Goal: Check status

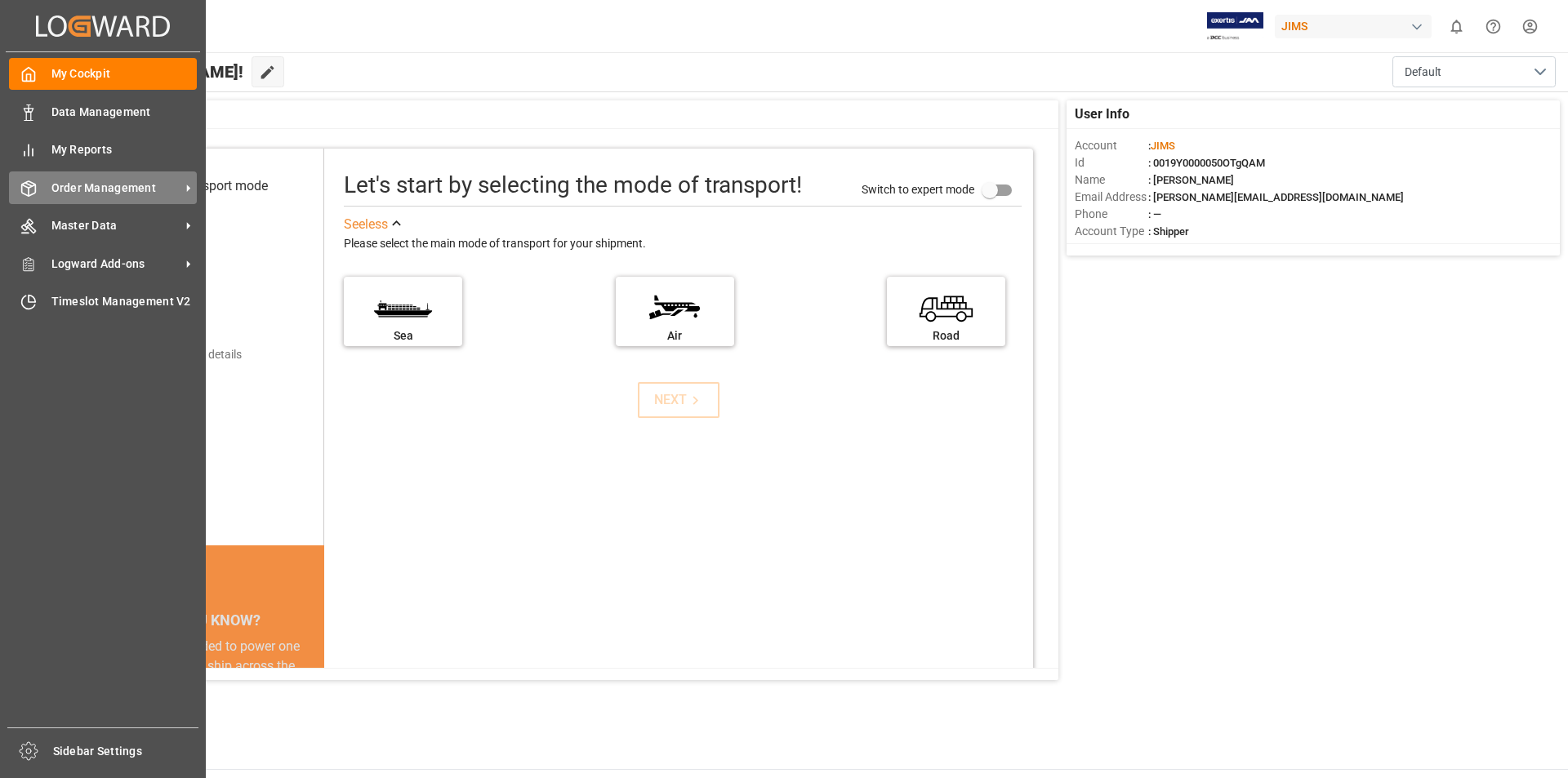
click at [157, 185] on span "Order Management" at bounding box center [116, 188] width 129 height 17
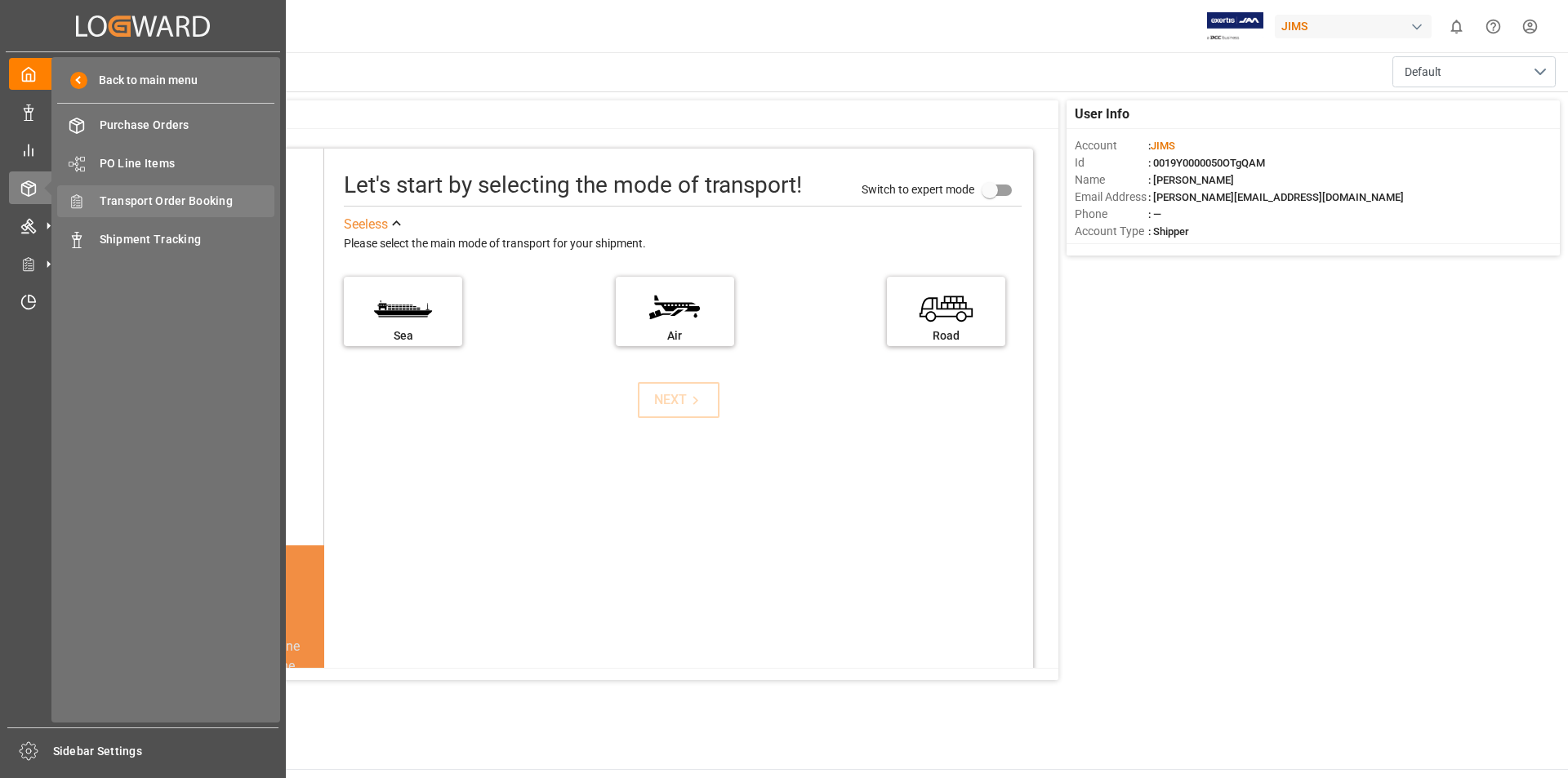
click at [246, 200] on span "Transport Order Booking" at bounding box center [187, 201] width 176 height 17
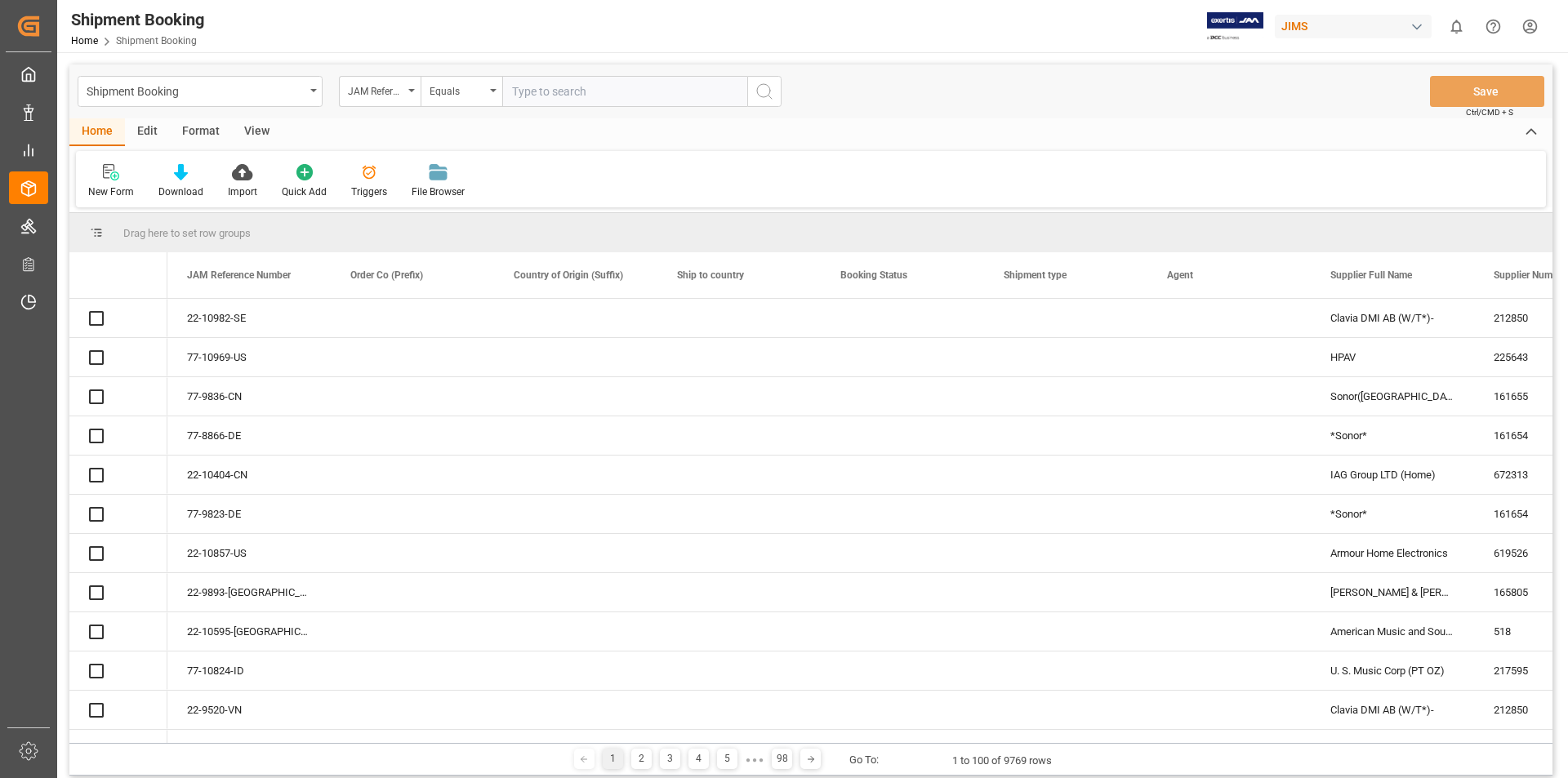
click at [526, 90] on input "text" at bounding box center [624, 90] width 245 height 31
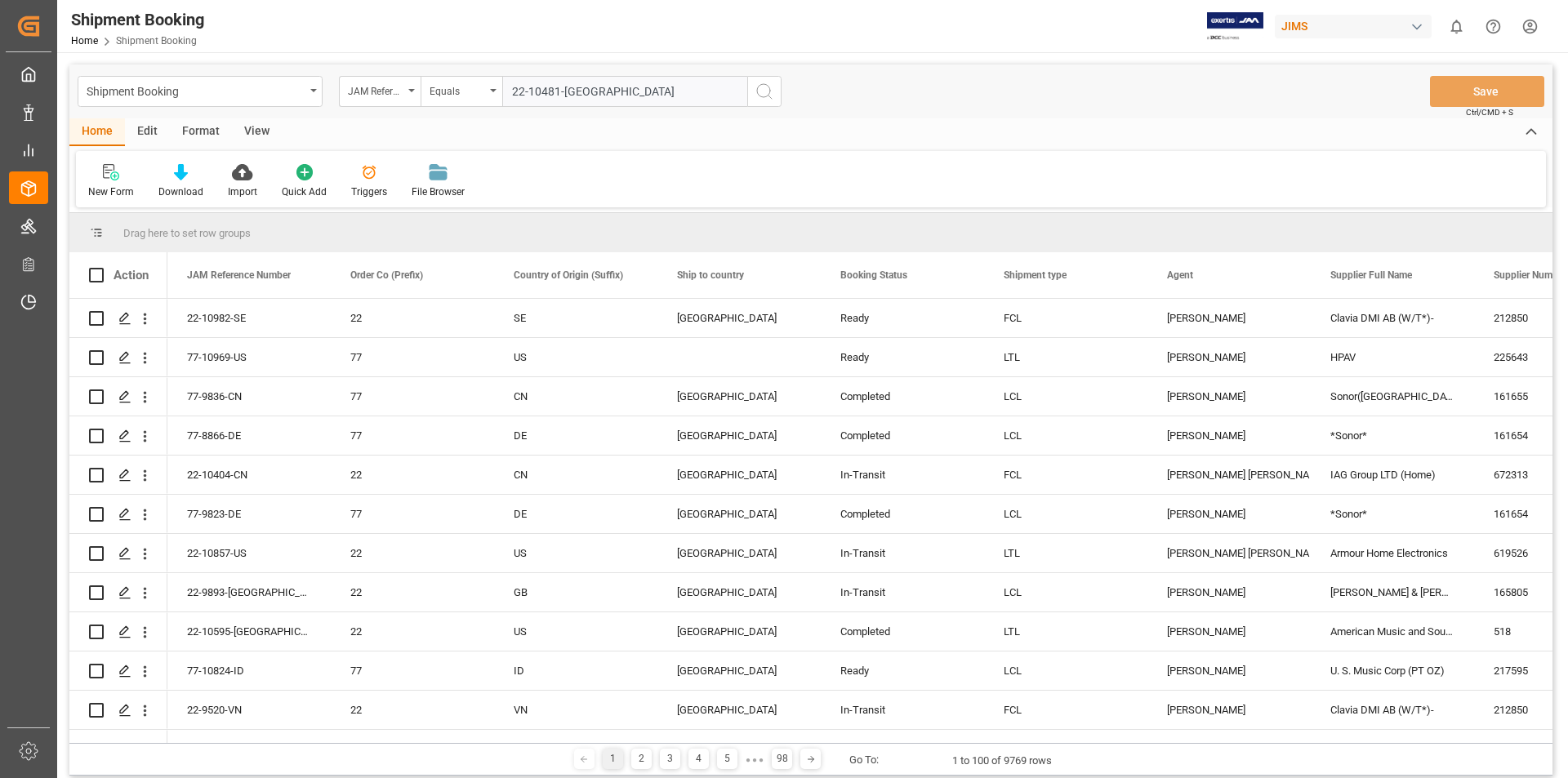
type input "22-10481-[GEOGRAPHIC_DATA]"
click at [762, 91] on icon "search button" at bounding box center [764, 91] width 20 height 20
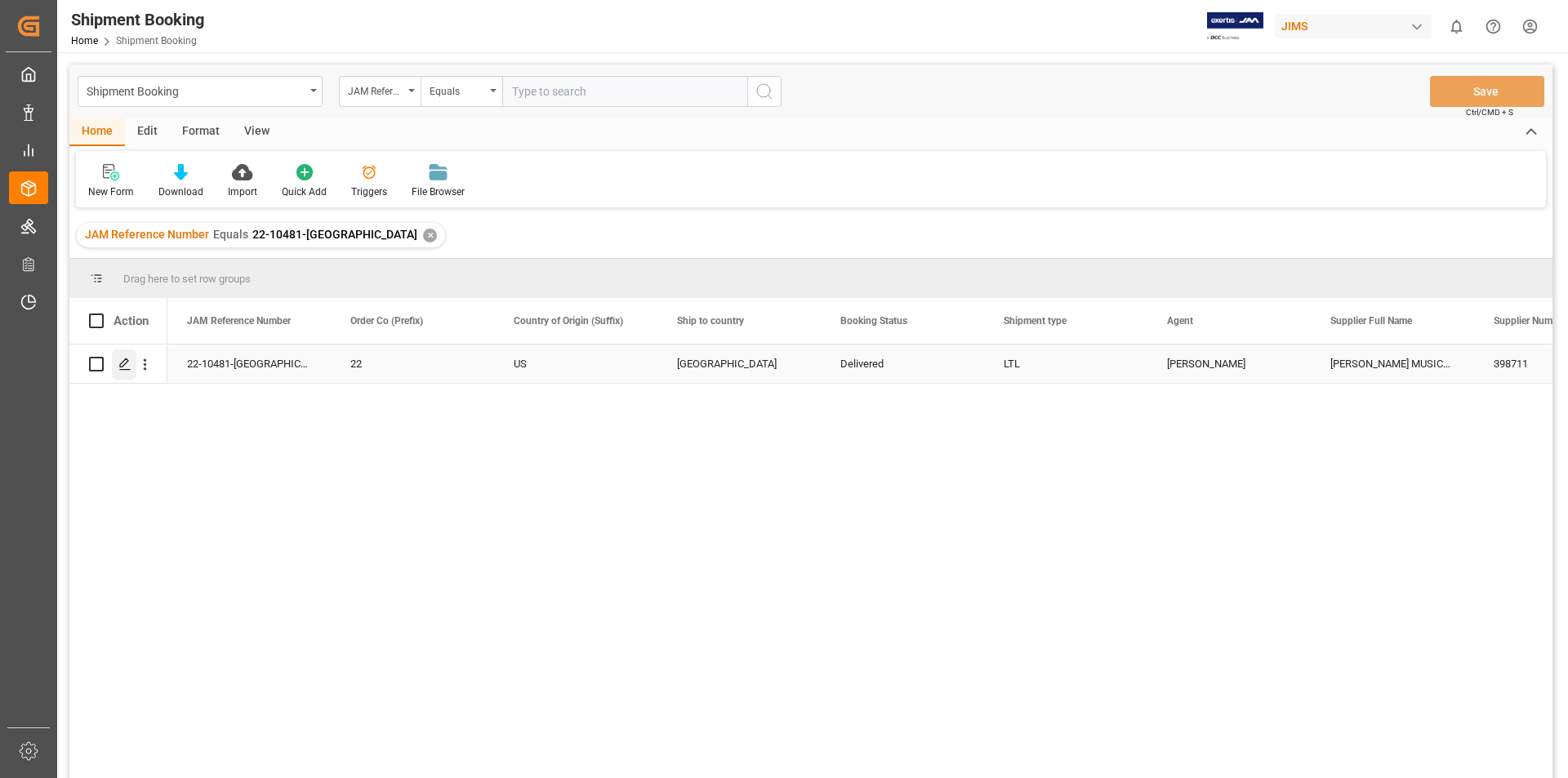
click at [123, 366] on polygon "Press SPACE to select this row." at bounding box center [124, 364] width 8 height 8
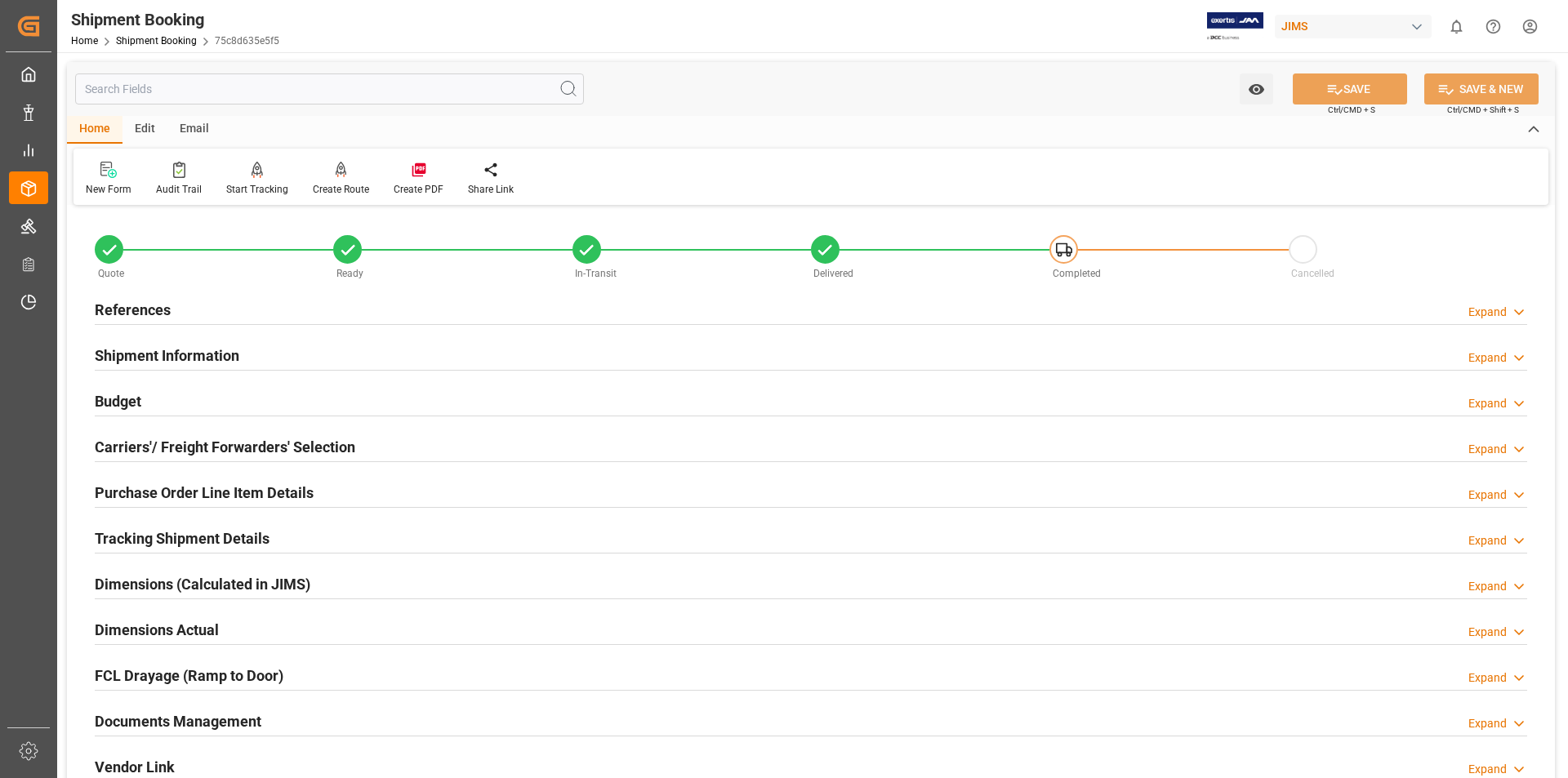
click at [131, 720] on h2 "Documents Management" at bounding box center [178, 721] width 167 height 22
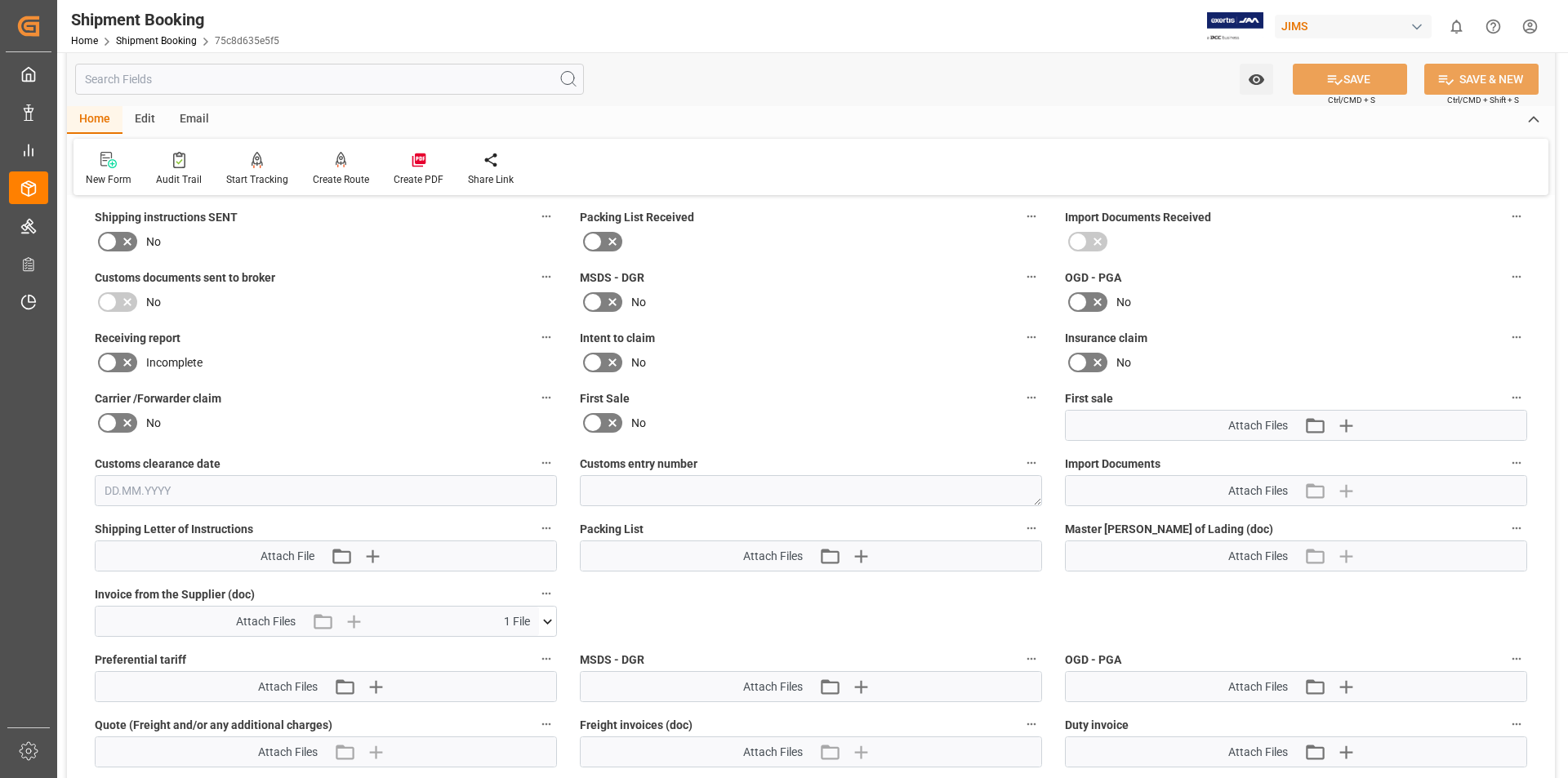
click at [548, 621] on icon at bounding box center [547, 621] width 17 height 17
click at [540, 651] on icon at bounding box center [538, 652] width 17 height 17
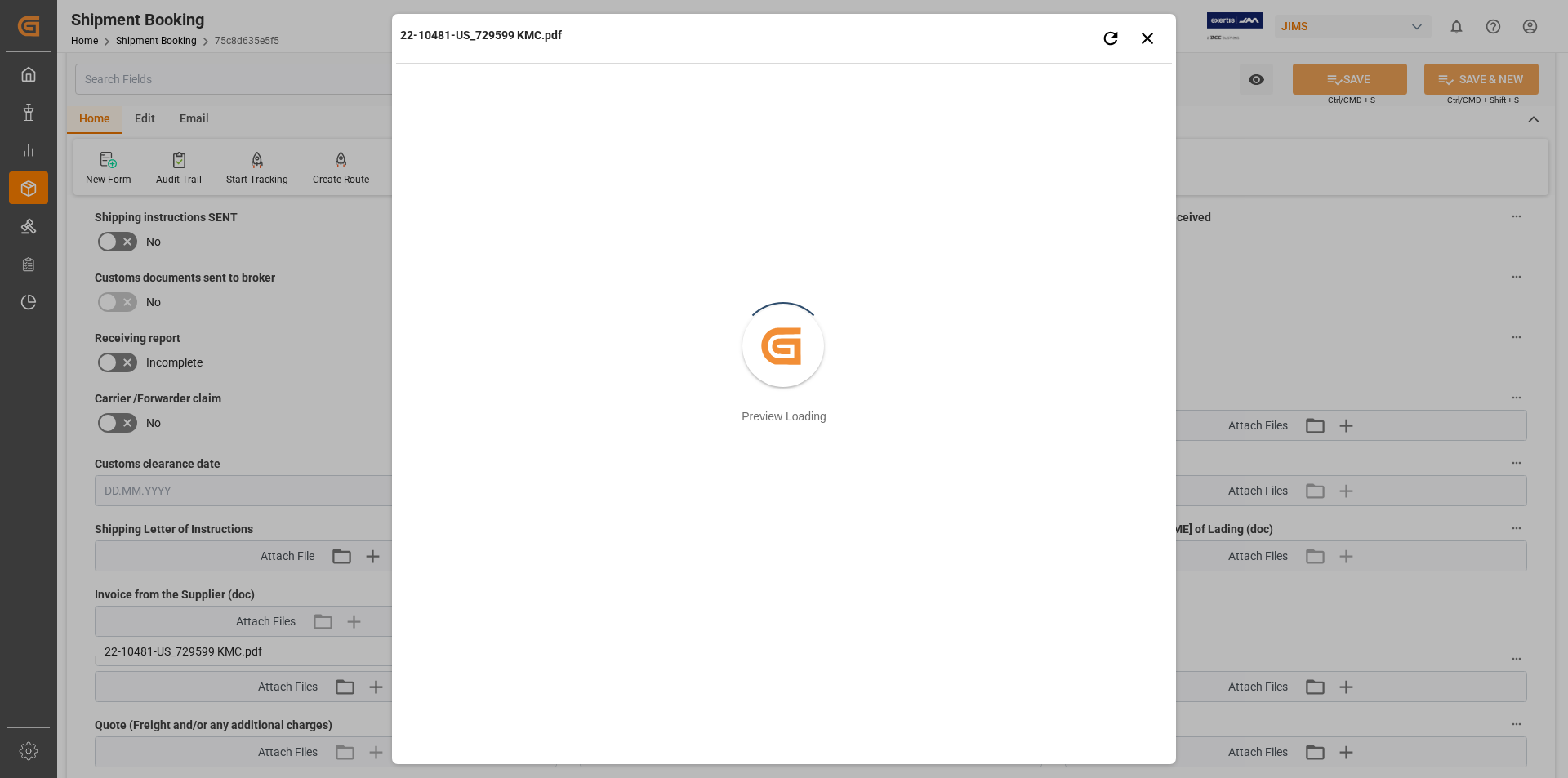
click at [788, 311] on div "22-10481-US_729599 KMC.pdf Retry Close preview Created by potrace 1.15, written…" at bounding box center [784, 389] width 1568 height 778
